Goal: Find specific page/section: Find specific page/section

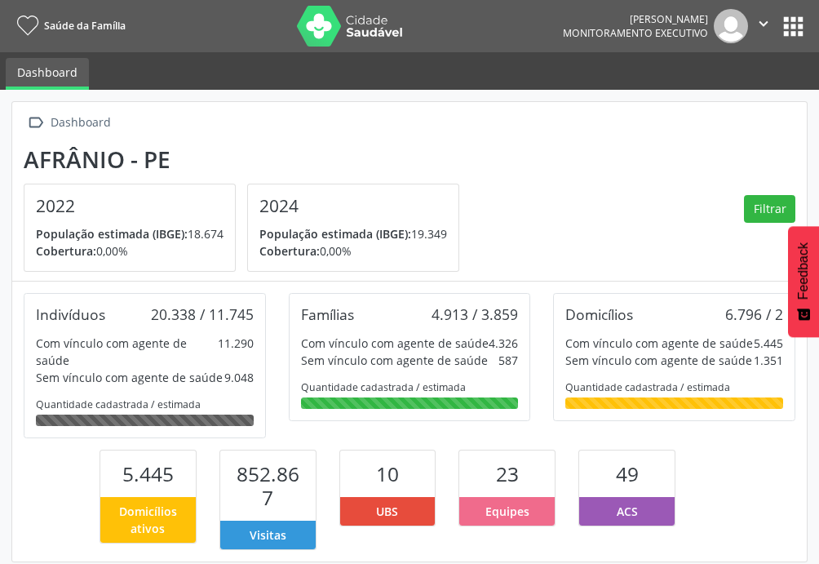
click at [795, 32] on button "apps" at bounding box center [793, 26] width 29 height 29
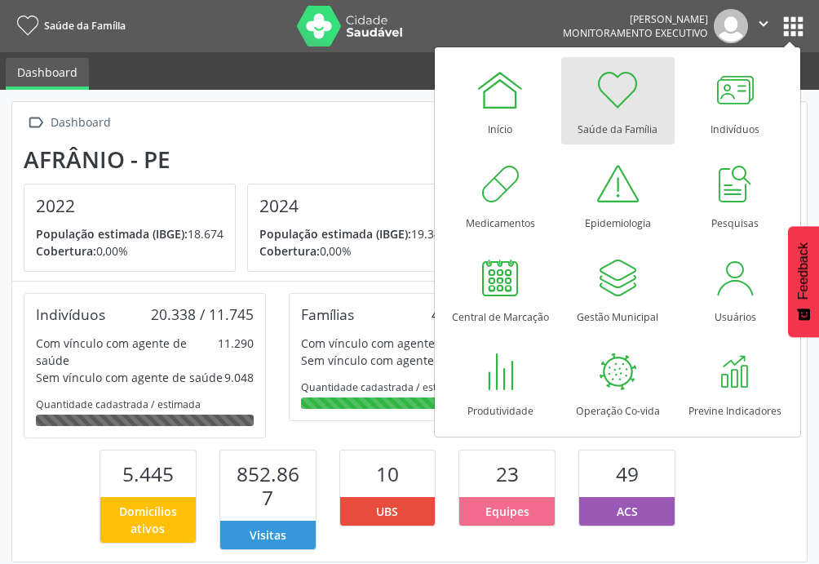
scroll to position [299, 264]
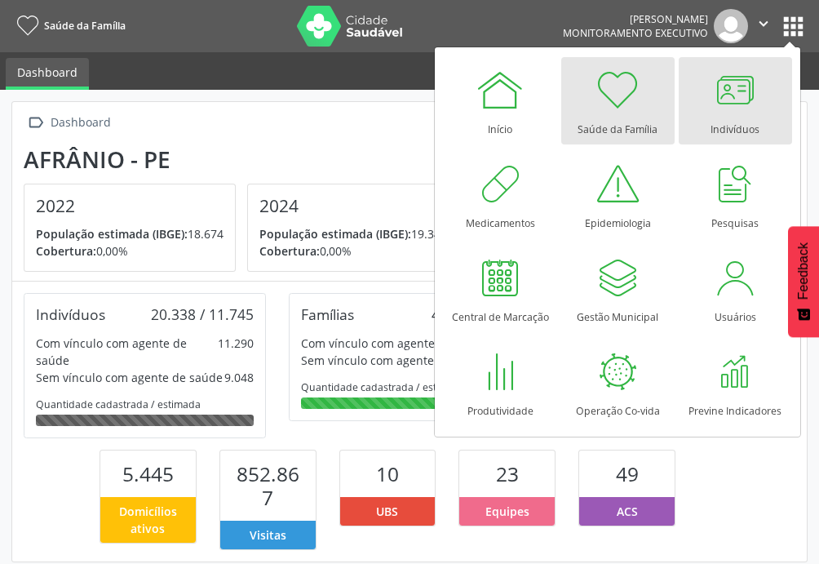
click at [720, 97] on div at bounding box center [735, 89] width 49 height 49
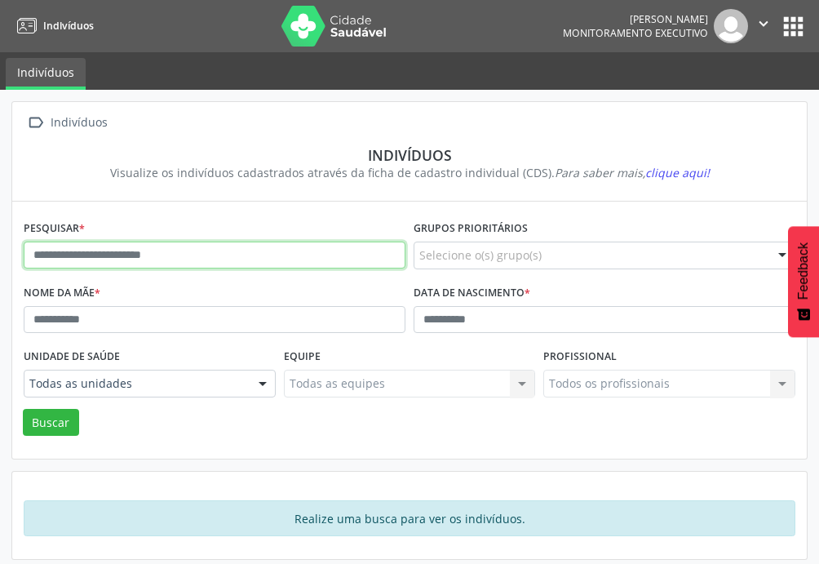
drag, startPoint x: 144, startPoint y: 259, endPoint x: 170, endPoint y: 257, distance: 25.3
click at [144, 257] on input "text" at bounding box center [215, 256] width 382 height 28
click at [246, 246] on input "text" at bounding box center [215, 256] width 382 height 28
click at [67, 257] on input "text" at bounding box center [215, 256] width 382 height 28
type input "**********"
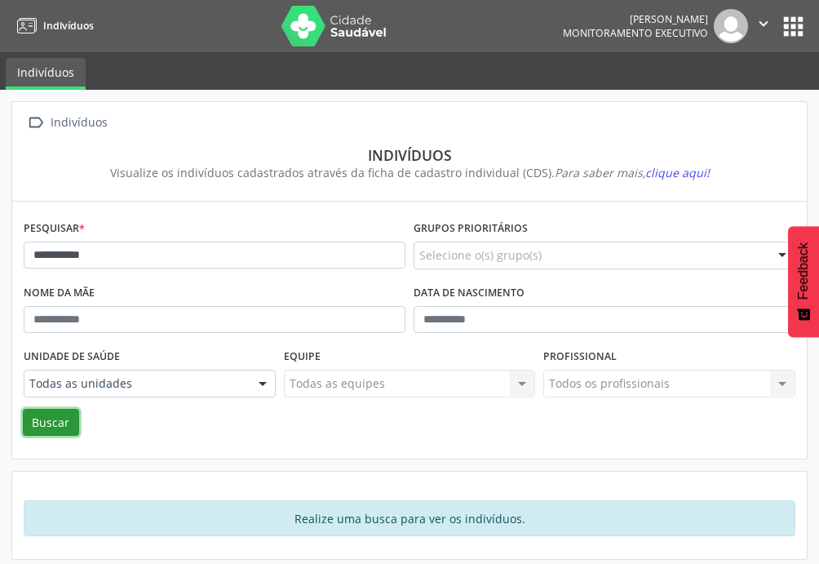
click at [47, 427] on button "Buscar" at bounding box center [51, 423] width 56 height 28
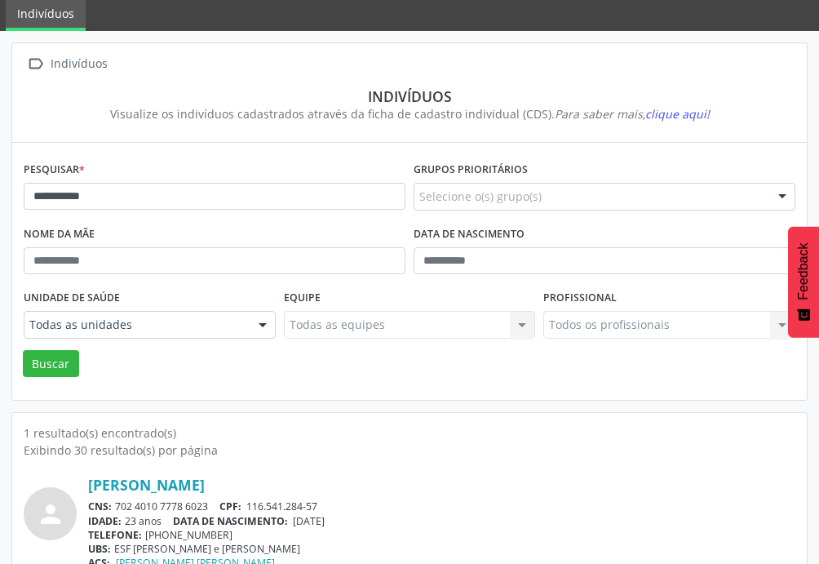
scroll to position [86, 0]
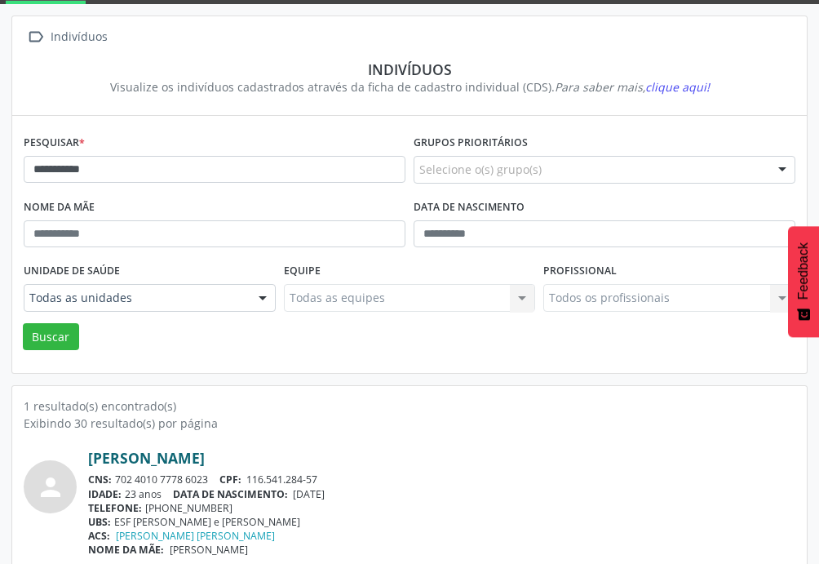
click at [205, 461] on link "[PERSON_NAME]" at bounding box center [146, 458] width 117 height 18
